Goal: Navigation & Orientation: Find specific page/section

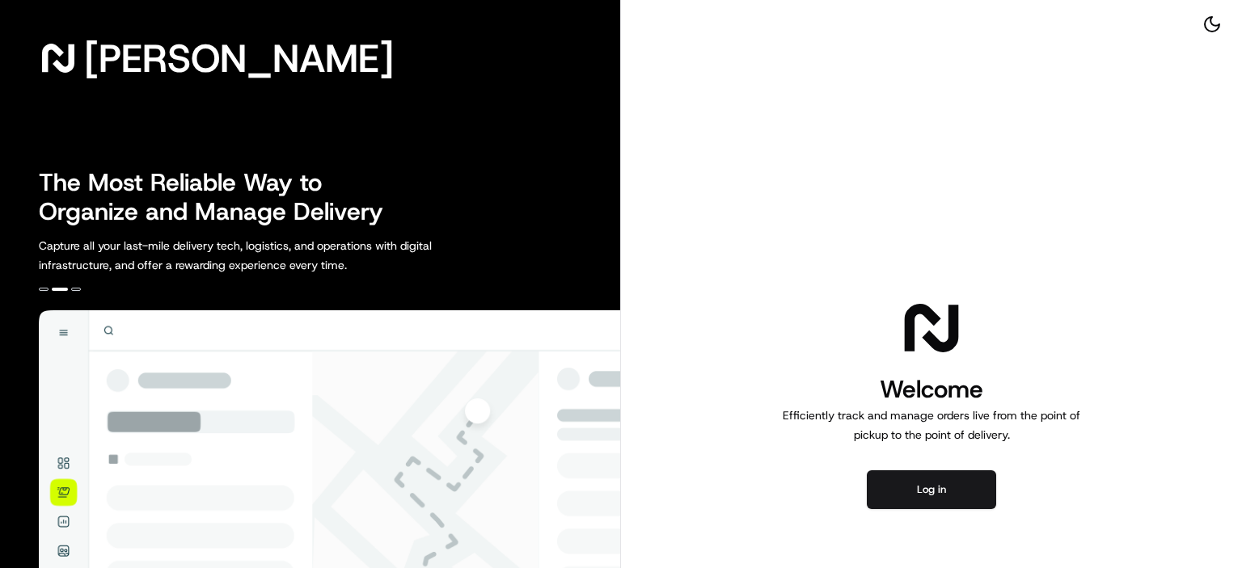
click at [911, 494] on button "Log in" at bounding box center [931, 490] width 129 height 39
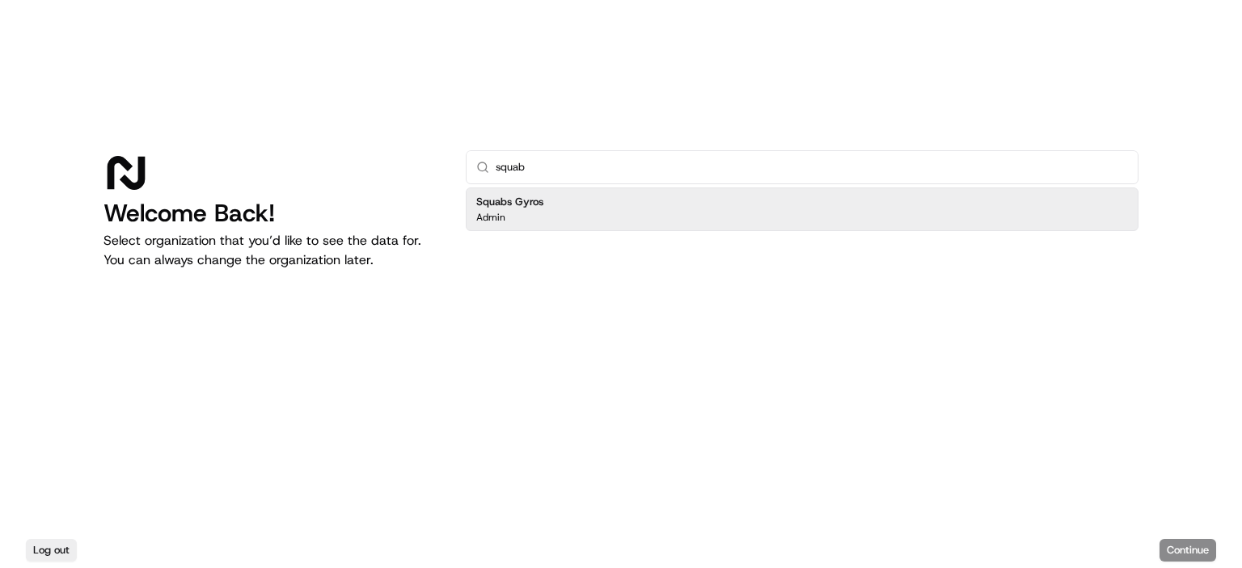
type input "squab"
click at [529, 213] on div "Admin" at bounding box center [509, 217] width 67 height 13
click at [1182, 548] on button "Continue" at bounding box center [1187, 550] width 57 height 23
